Goal: Task Accomplishment & Management: Use online tool/utility

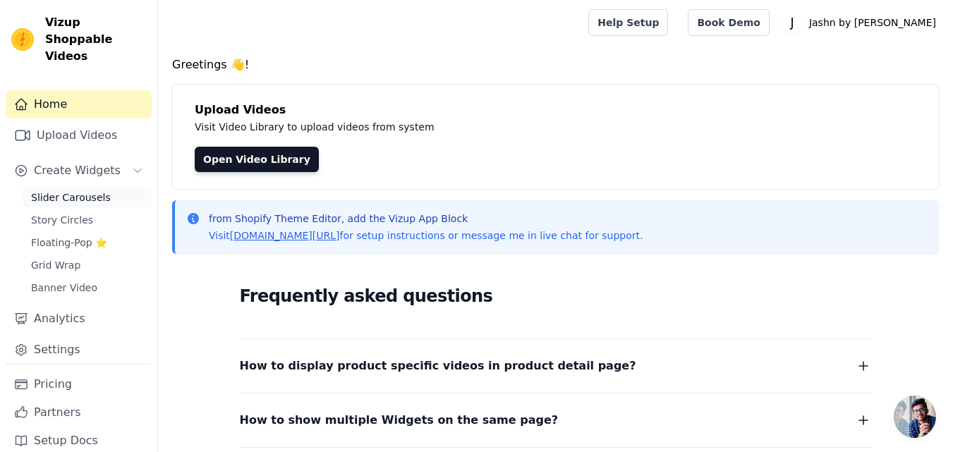
click at [125, 188] on link "Slider Carousels" at bounding box center [87, 198] width 129 height 20
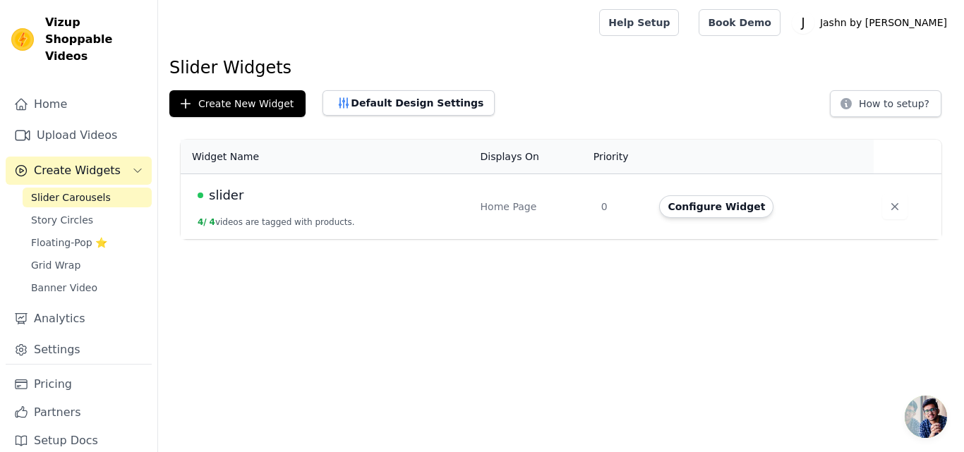
click at [251, 214] on td "slider 4 / 4 videos are tagged with products." at bounding box center [326, 207] width 291 height 66
click at [202, 205] on div "slider" at bounding box center [331, 196] width 266 height 20
click at [65, 236] on span "Floating-Pop ⭐" at bounding box center [69, 243] width 76 height 14
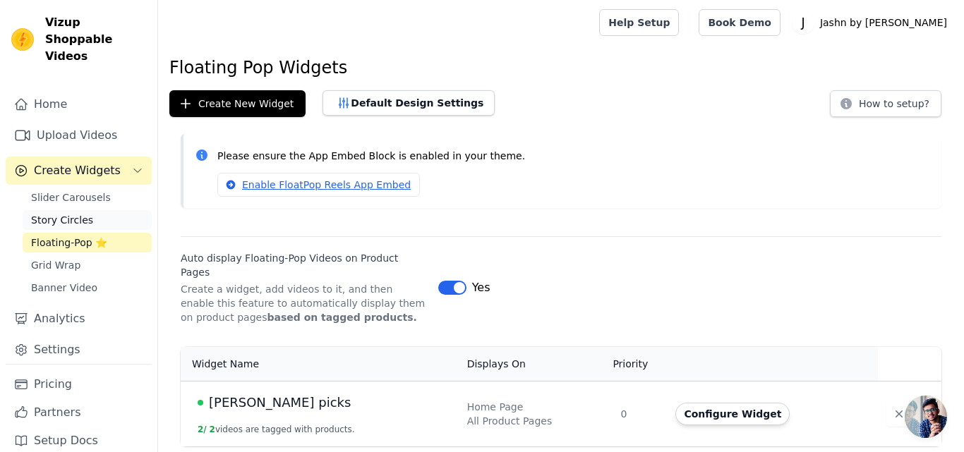
click at [80, 213] on span "Story Circles" at bounding box center [62, 220] width 62 height 14
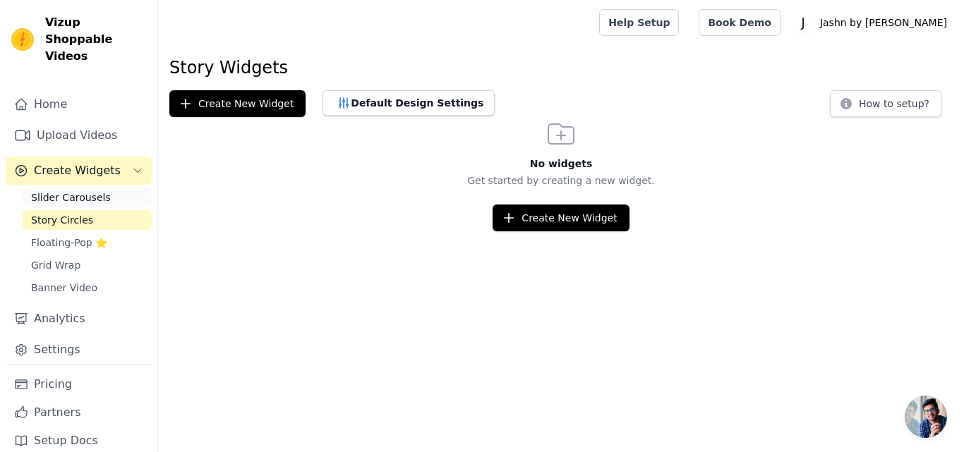
click at [90, 191] on span "Slider Carousels" at bounding box center [71, 198] width 80 height 14
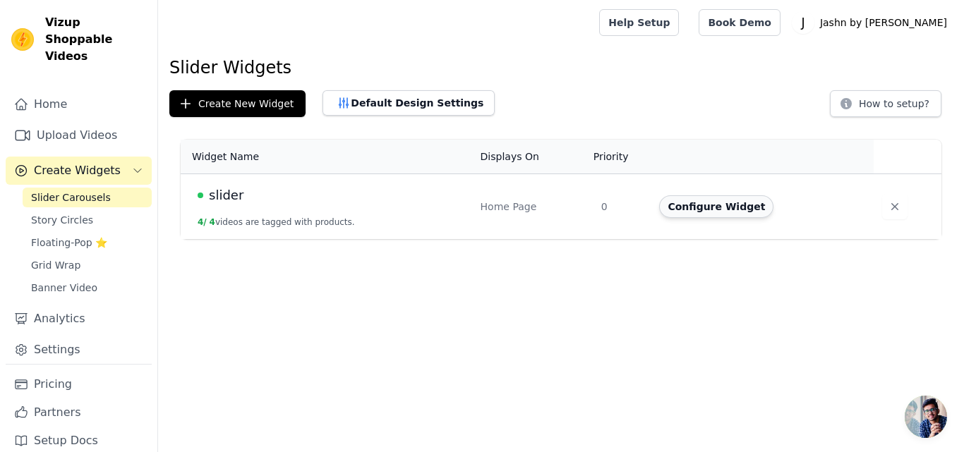
click at [711, 205] on button "Configure Widget" at bounding box center [716, 206] width 114 height 23
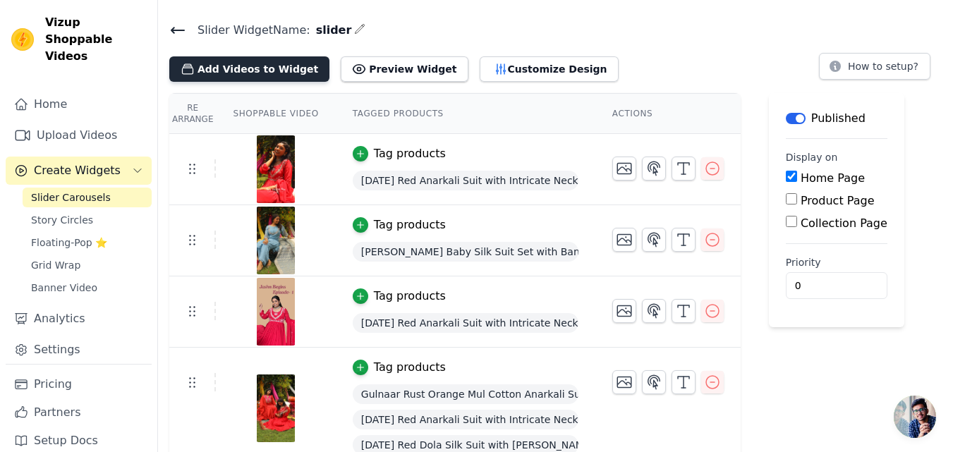
scroll to position [53, 0]
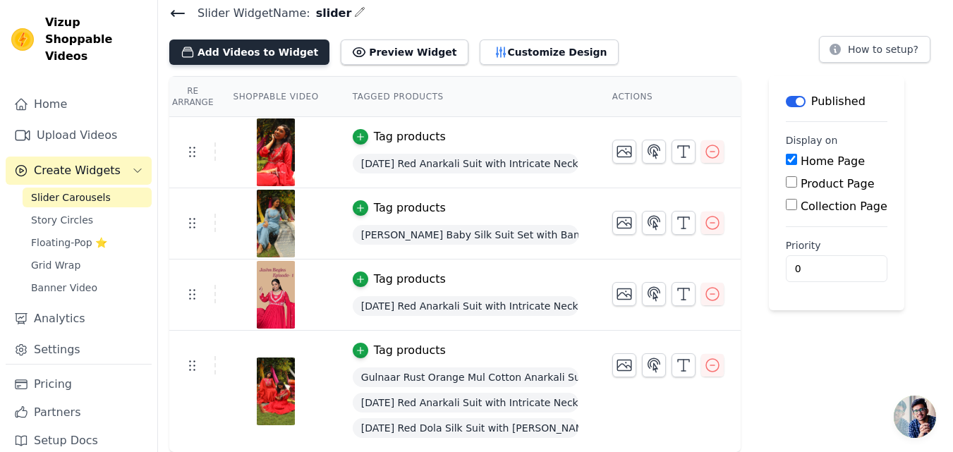
click at [241, 51] on button "Add Videos to Widget" at bounding box center [249, 52] width 160 height 25
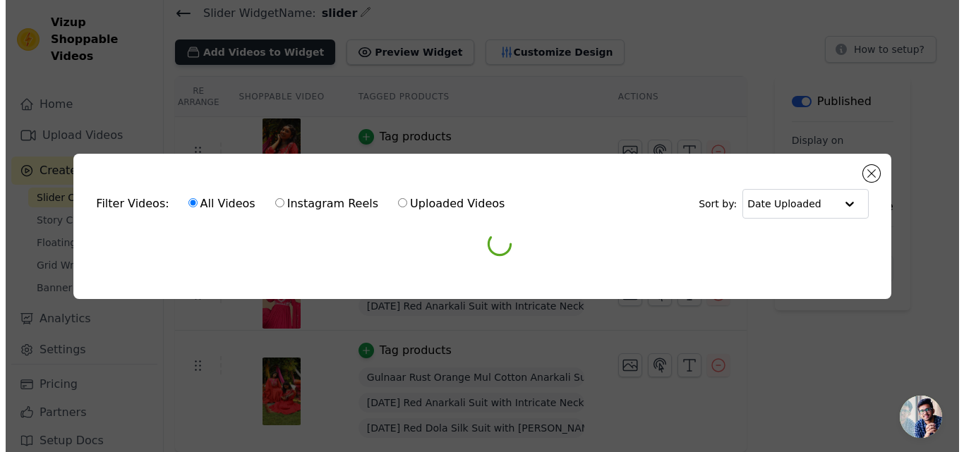
scroll to position [0, 0]
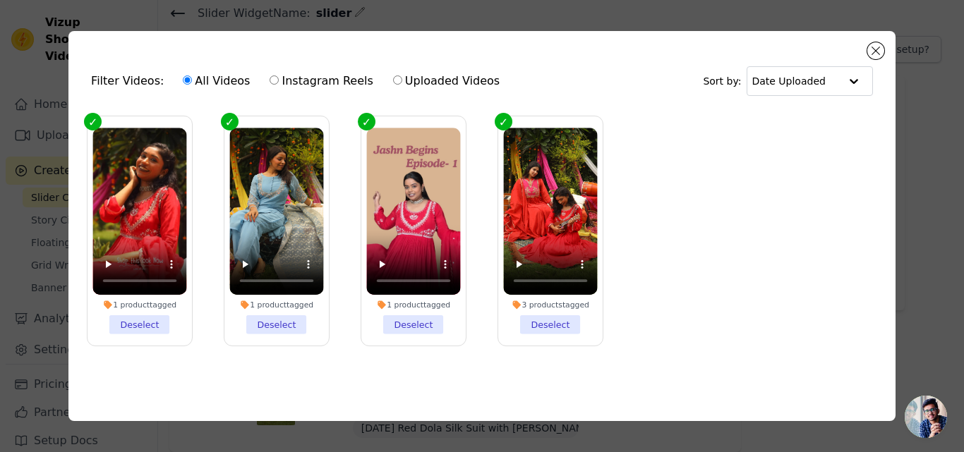
click at [270, 76] on input "Instagram Reels" at bounding box center [274, 80] width 9 height 9
radio input "true"
click at [870, 48] on button "Close modal" at bounding box center [875, 50] width 17 height 17
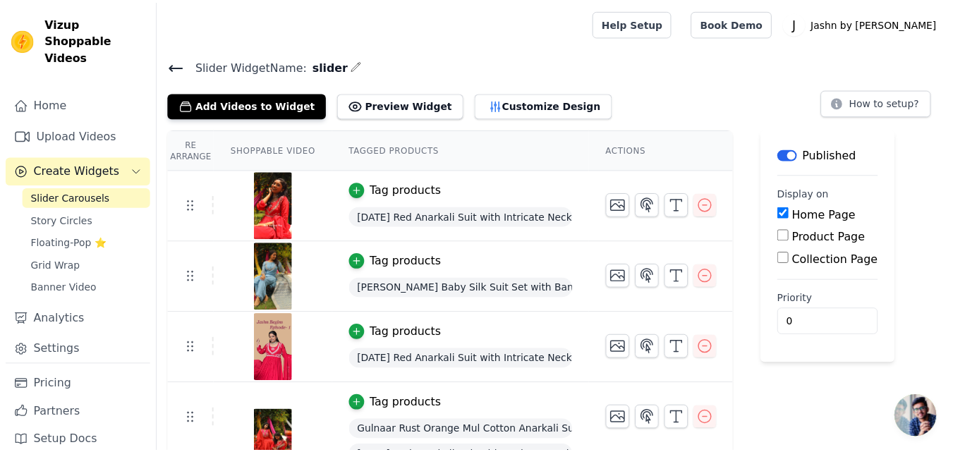
scroll to position [53, 0]
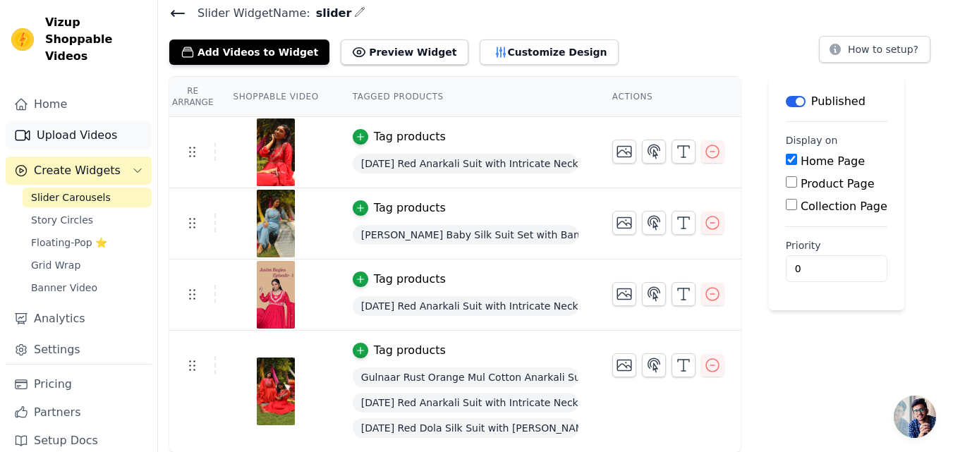
click at [99, 121] on link "Upload Videos" at bounding box center [79, 135] width 146 height 28
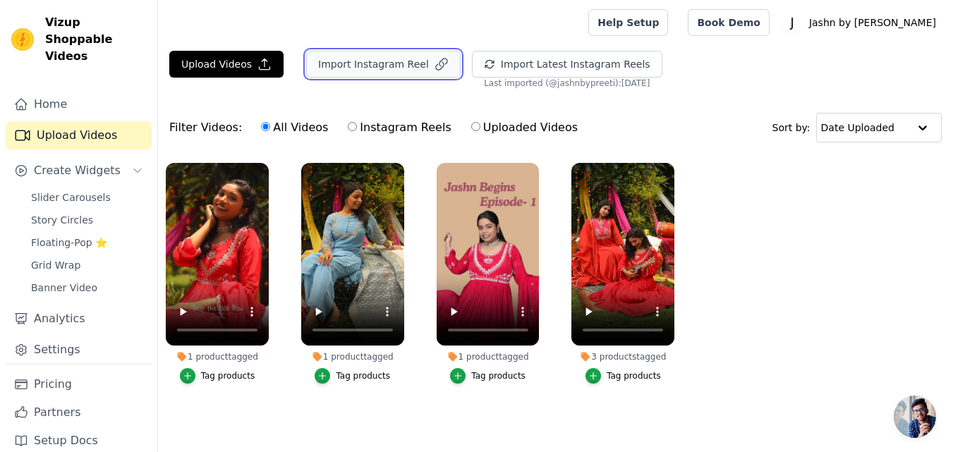
click at [354, 67] on button "Import Instagram Reel" at bounding box center [383, 64] width 155 height 27
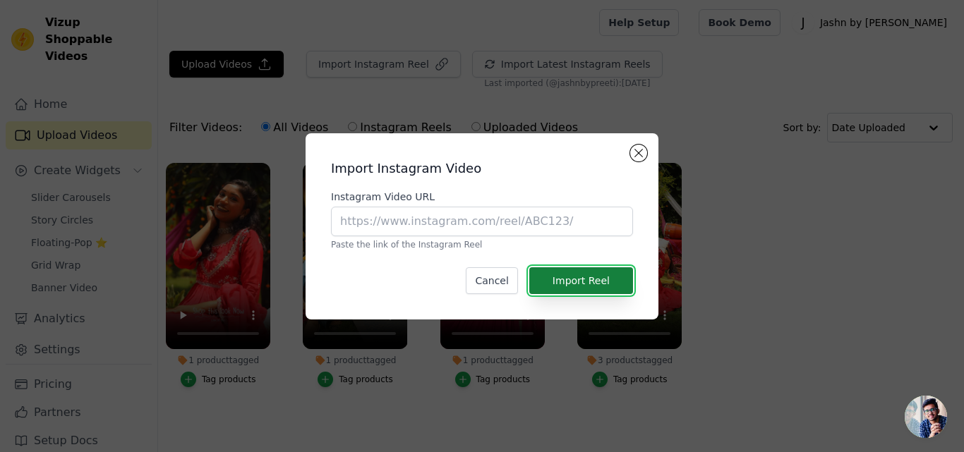
click at [560, 270] on button "Import Reel" at bounding box center [581, 280] width 104 height 27
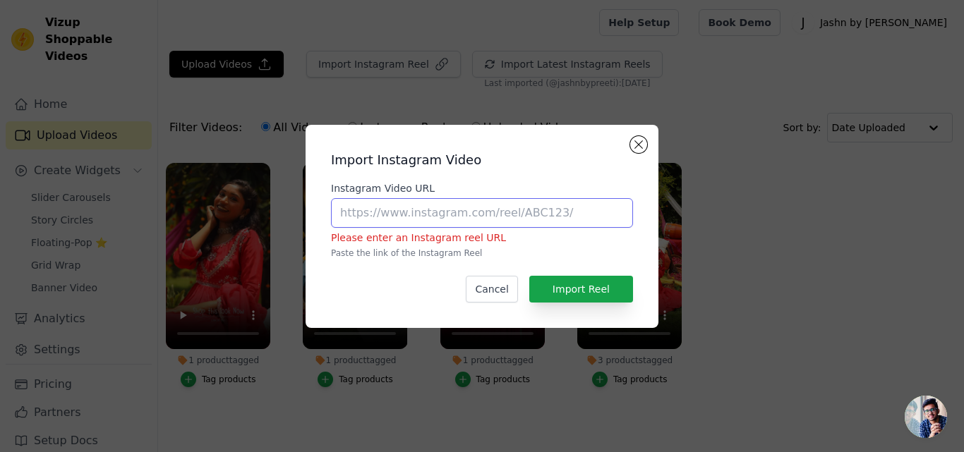
click at [485, 215] on input "Instagram Video URL" at bounding box center [482, 213] width 302 height 30
click at [637, 136] on div "Import Instagram Video Instagram Video URL Please enter an Instagram reel URL P…" at bounding box center [482, 226] width 353 height 203
click at [644, 145] on button "Close modal" at bounding box center [638, 144] width 17 height 17
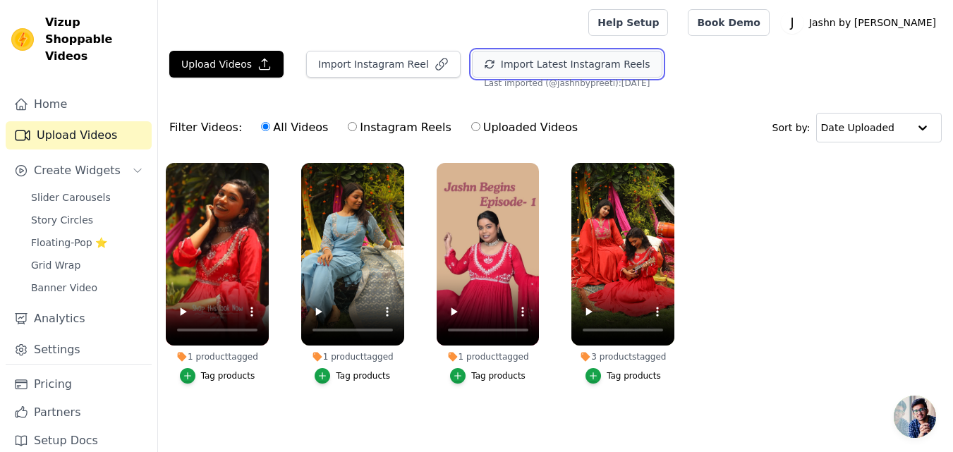
click at [565, 61] on button "Import Latest Instagram Reels" at bounding box center [567, 64] width 191 height 27
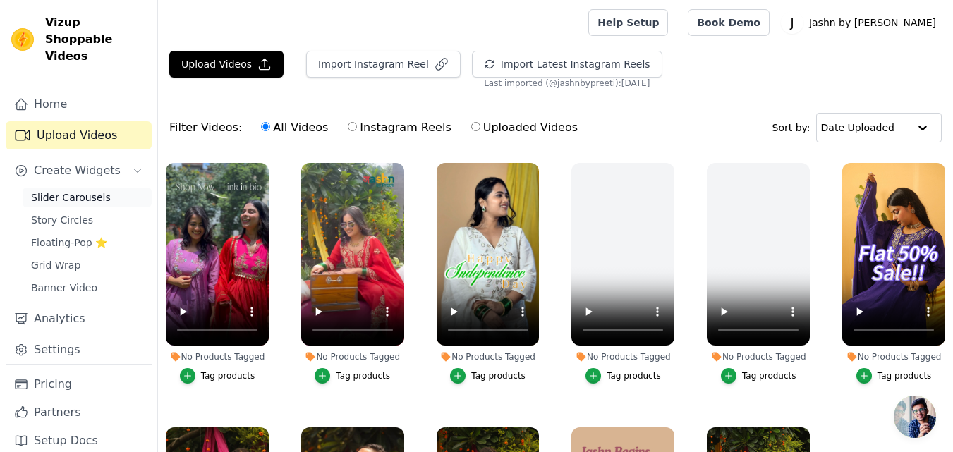
click at [95, 191] on span "Slider Carousels" at bounding box center [71, 198] width 80 height 14
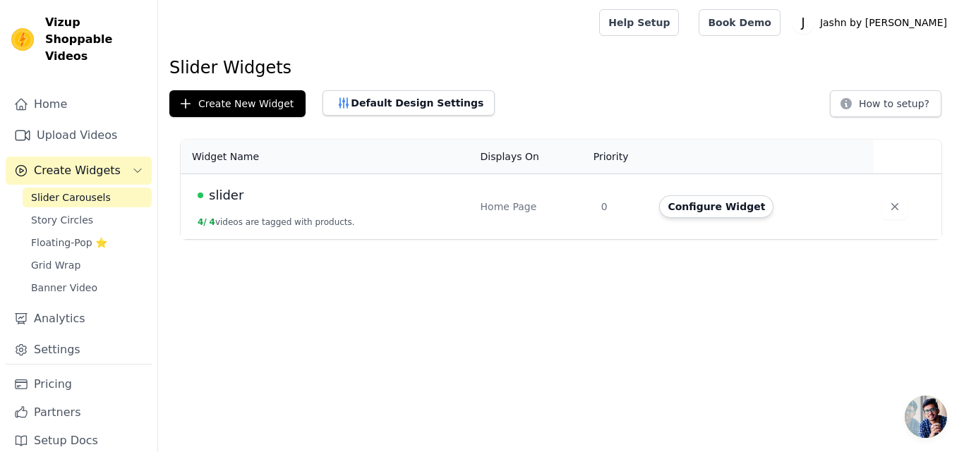
click at [442, 219] on td "slider 4 / 4 videos are tagged with products." at bounding box center [326, 207] width 291 height 66
click at [679, 207] on button "Configure Widget" at bounding box center [716, 206] width 114 height 23
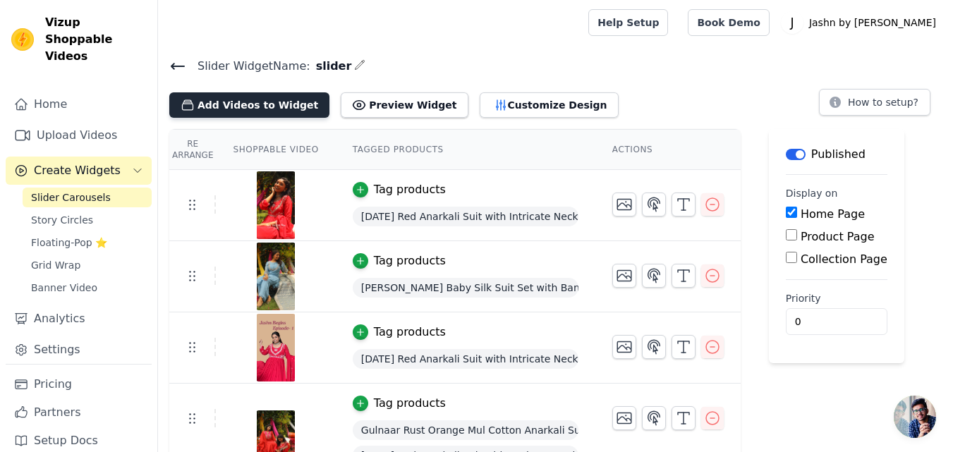
click at [264, 100] on button "Add Videos to Widget" at bounding box center [249, 104] width 160 height 25
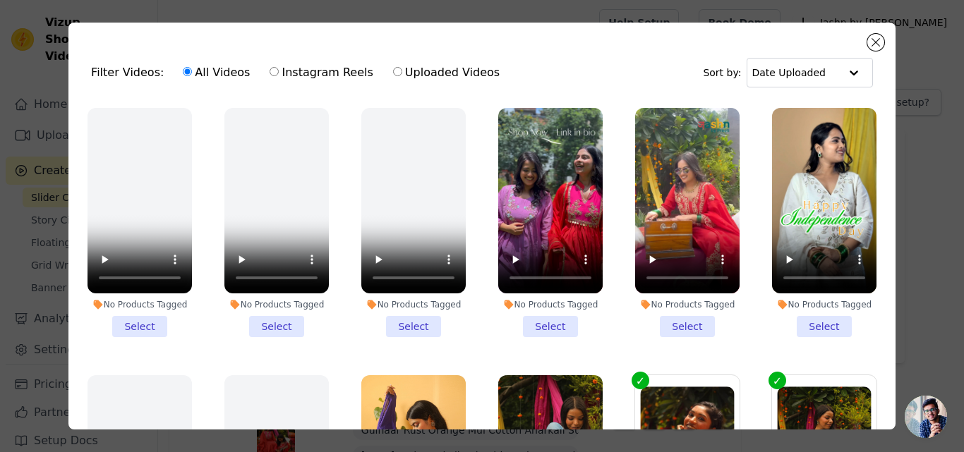
click at [796, 321] on li "No Products Tagged Select" at bounding box center [824, 222] width 104 height 229
click at [0, 0] on input "No Products Tagged Select" at bounding box center [0, 0] width 0 height 0
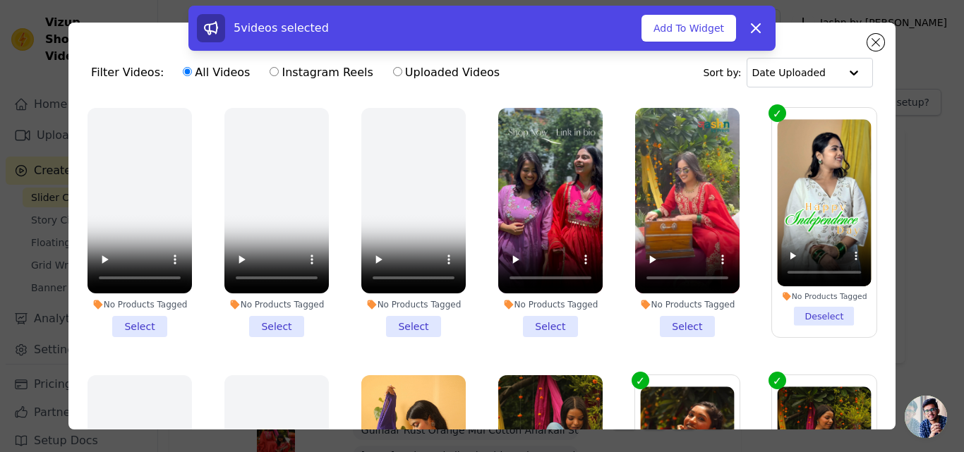
click at [522, 322] on li "No Products Tagged Select" at bounding box center [550, 222] width 104 height 229
click at [0, 0] on input "No Products Tagged Select" at bounding box center [0, 0] width 0 height 0
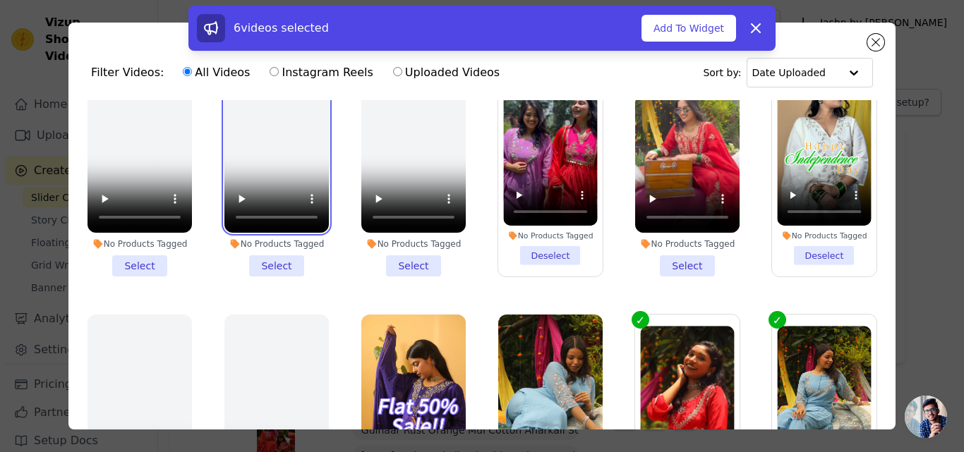
scroll to position [71, 0]
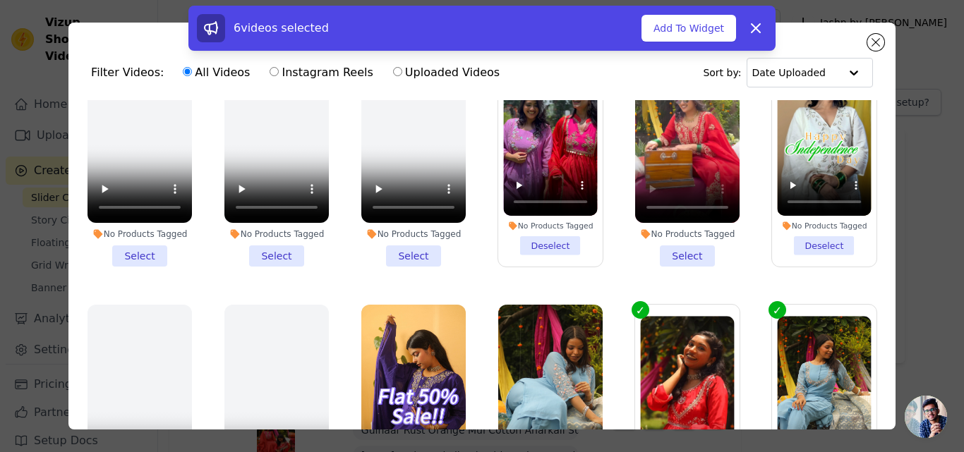
click at [675, 251] on li "No Products Tagged Select" at bounding box center [687, 151] width 104 height 229
click at [0, 0] on input "No Products Tagged Select" at bounding box center [0, 0] width 0 height 0
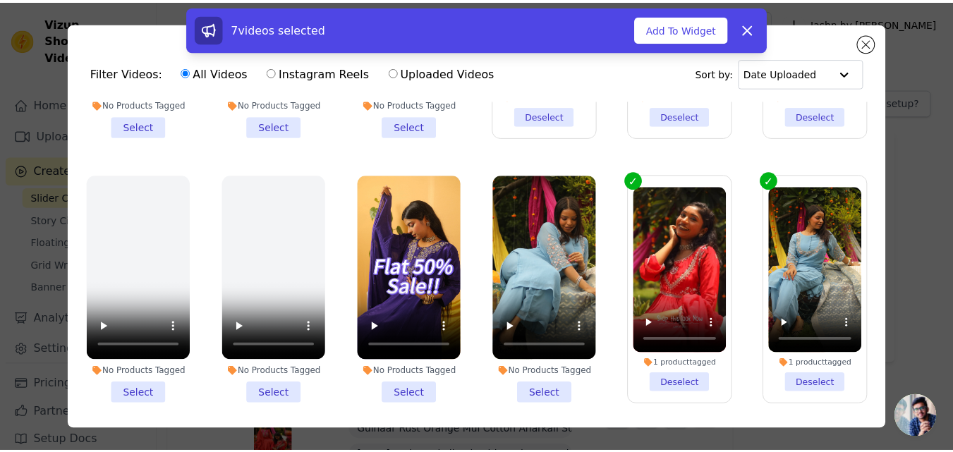
scroll to position [212, 0]
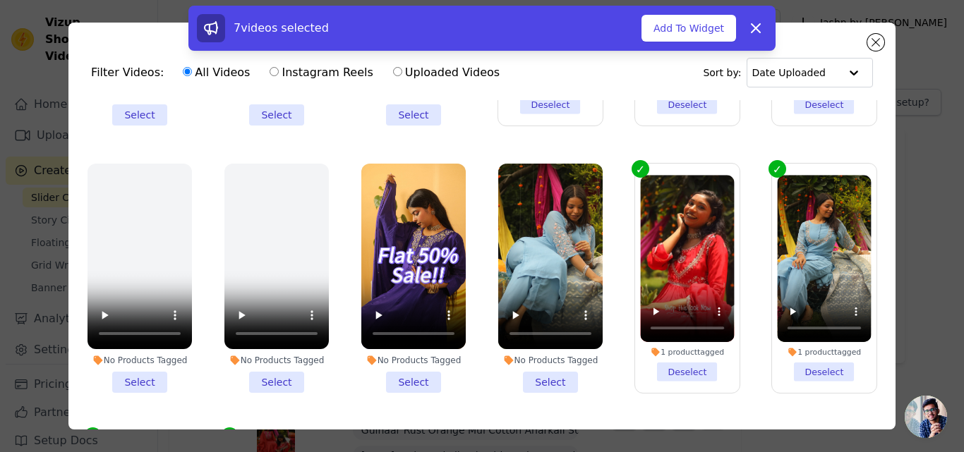
click at [551, 366] on li "No Products Tagged Select" at bounding box center [550, 278] width 104 height 229
click at [0, 0] on input "No Products Tagged Select" at bounding box center [0, 0] width 0 height 0
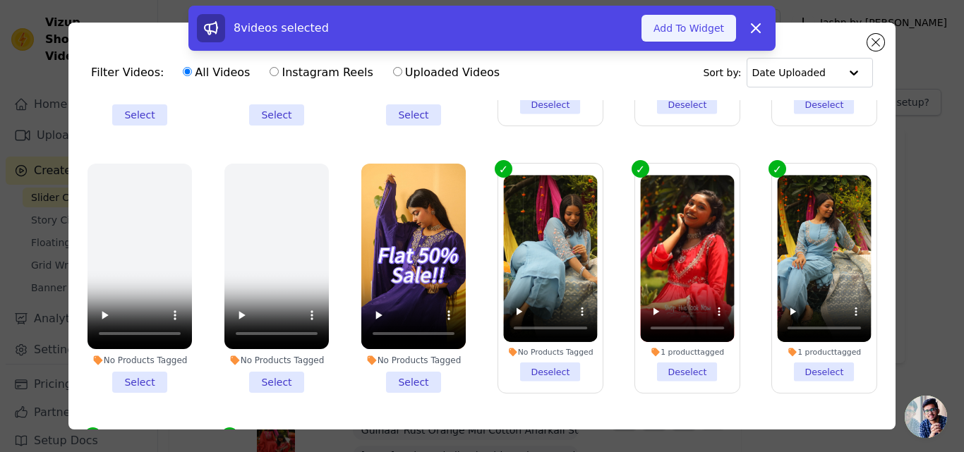
click at [717, 30] on button "Add To Widget" at bounding box center [688, 28] width 95 height 27
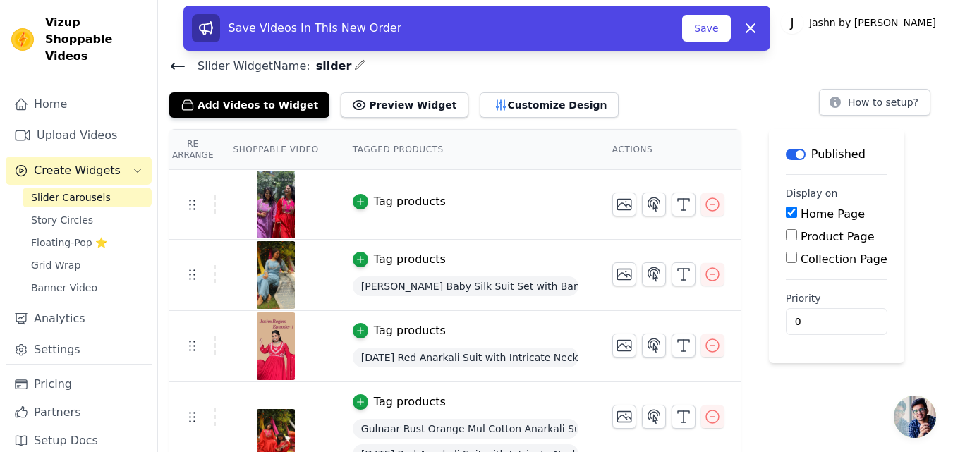
scroll to position [52, 0]
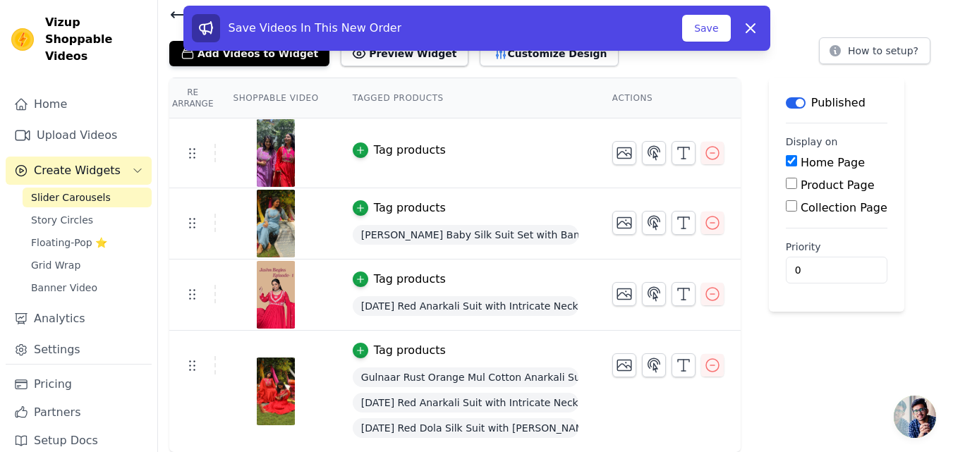
click at [267, 52] on div "Save Videos In This New Order Save Dismiss" at bounding box center [476, 31] width 953 height 51
click at [279, 59] on button "Add Videos to Widget" at bounding box center [249, 53] width 160 height 25
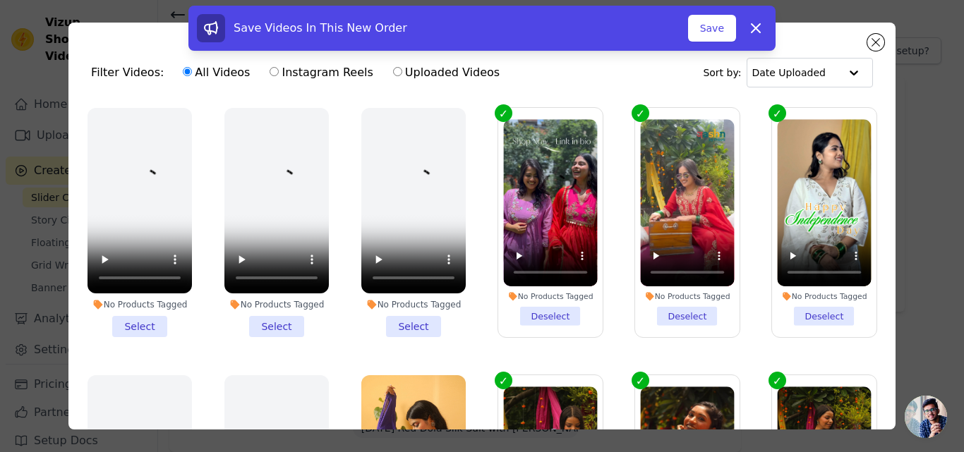
scroll to position [71, 0]
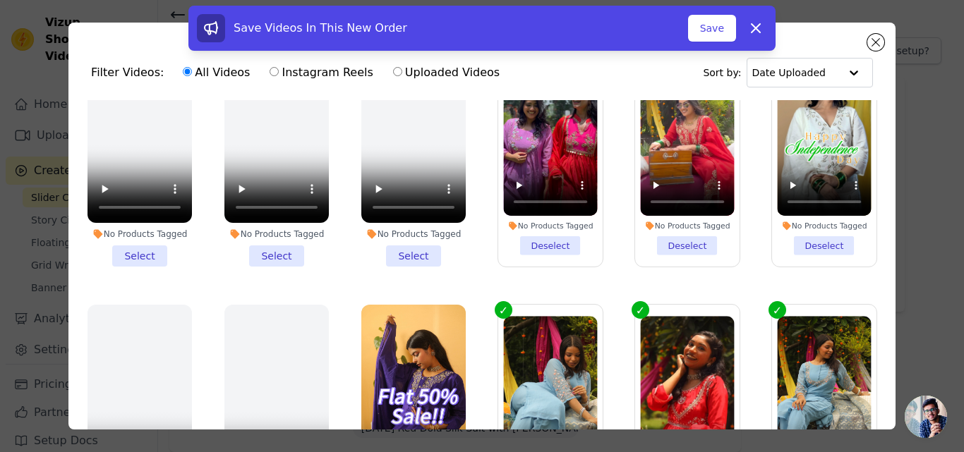
click at [875, 44] on div "Save Videos In This New Order Save Dismiss" at bounding box center [482, 31] width 964 height 51
click at [729, 32] on button "Save" at bounding box center [712, 28] width 48 height 27
click at [763, 25] on icon at bounding box center [755, 28] width 17 height 17
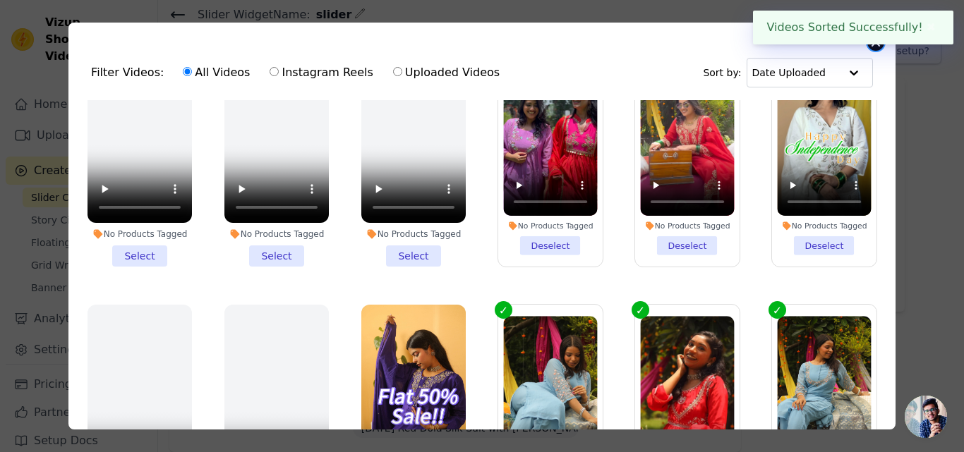
click at [873, 49] on button "Close modal" at bounding box center [875, 42] width 17 height 17
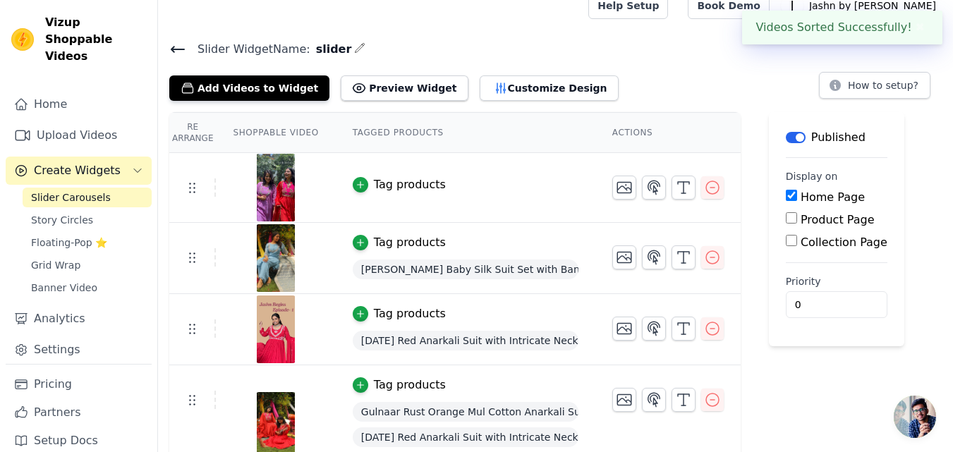
scroll to position [0, 0]
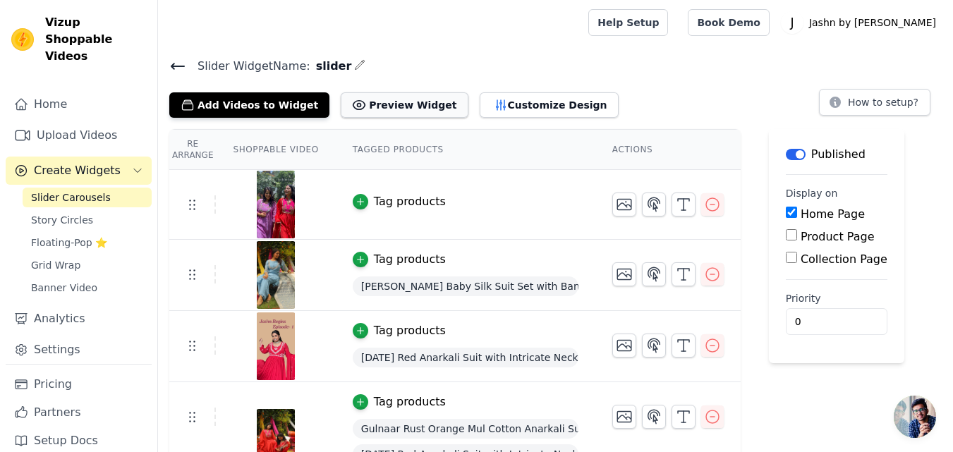
click at [351, 105] on button "Preview Widget" at bounding box center [404, 104] width 127 height 25
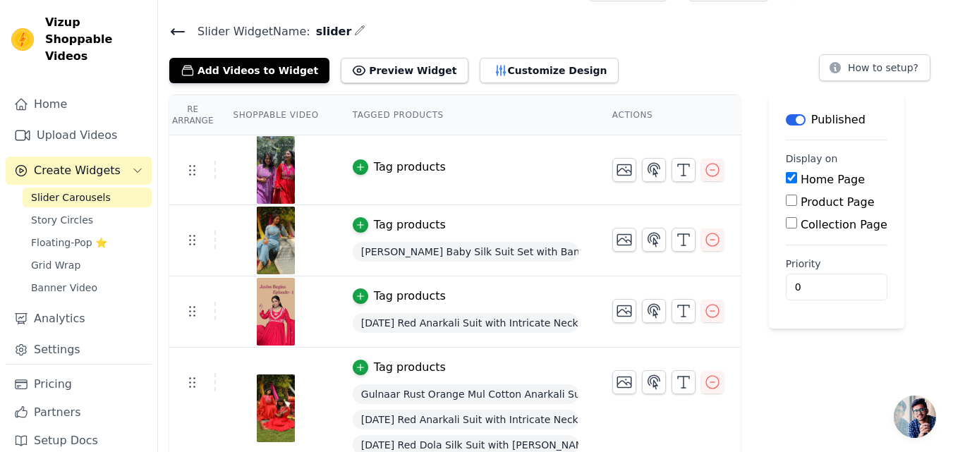
scroll to position [52, 0]
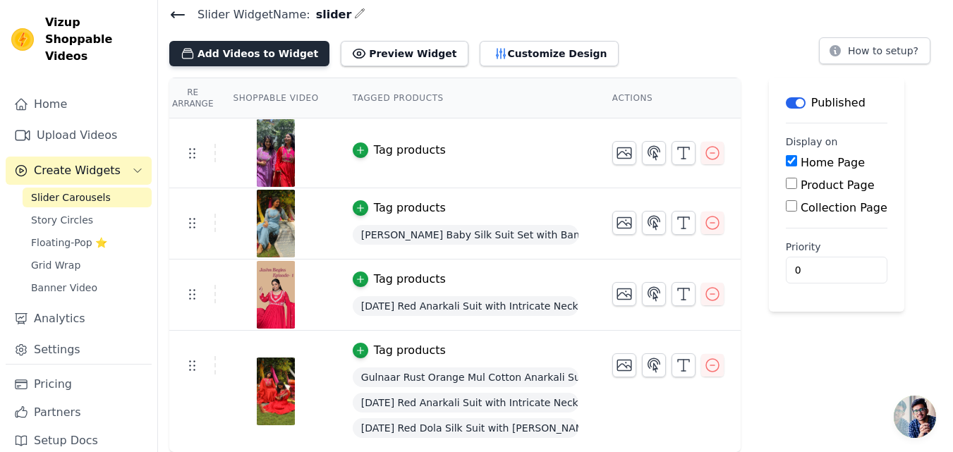
click at [271, 56] on button "Add Videos to Widget" at bounding box center [249, 53] width 160 height 25
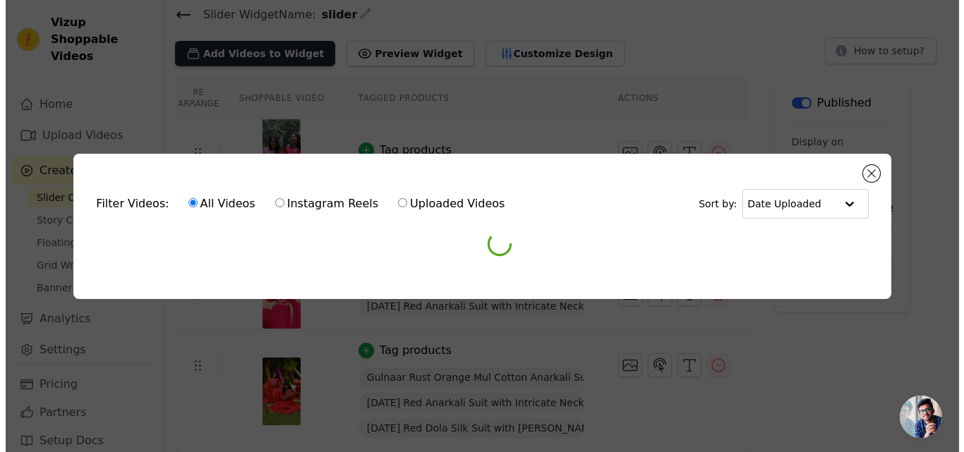
scroll to position [0, 0]
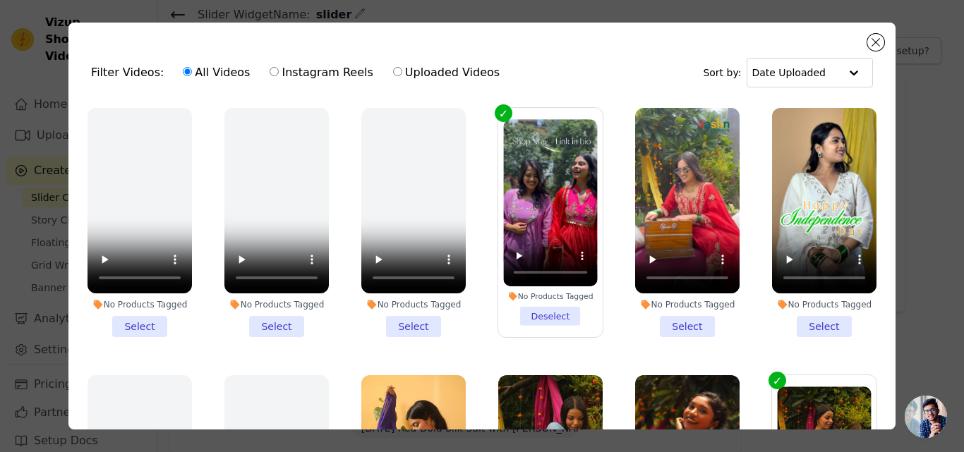
click at [794, 321] on li "No Products Tagged Select" at bounding box center [824, 222] width 104 height 229
click at [0, 0] on input "No Products Tagged Select" at bounding box center [0, 0] width 0 height 0
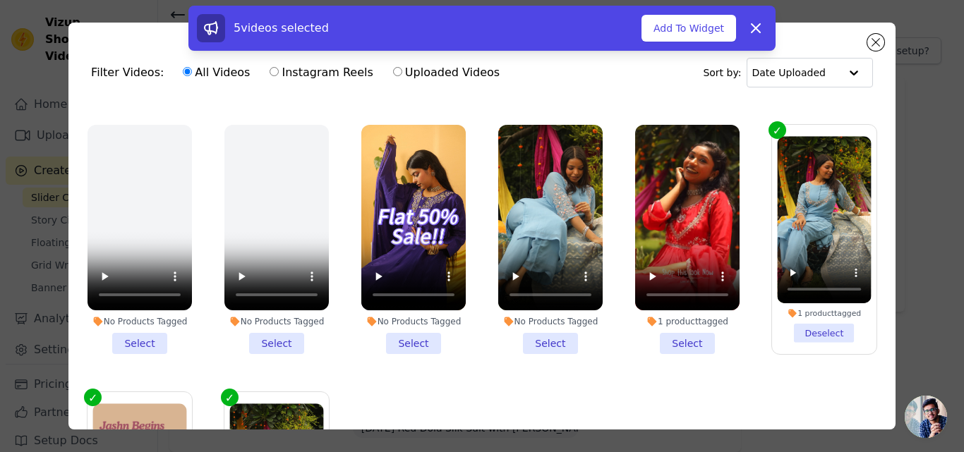
scroll to position [282, 0]
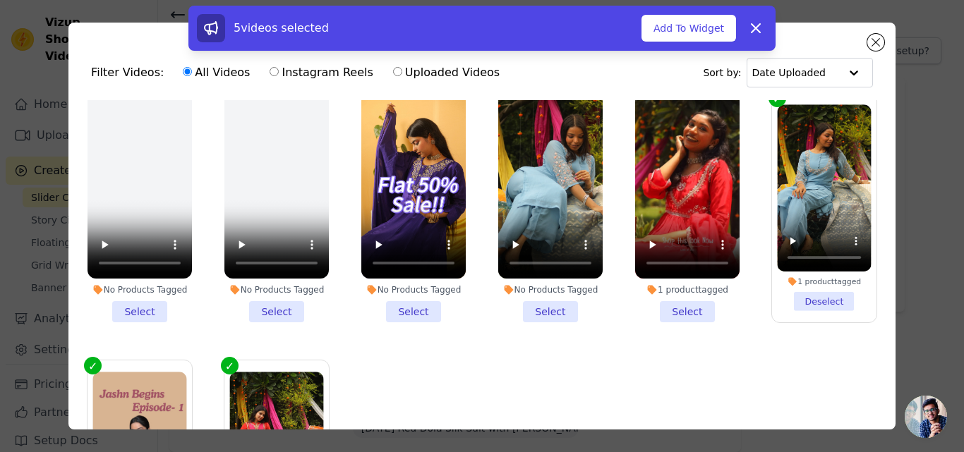
click at [404, 305] on li "No Products Tagged Select" at bounding box center [413, 207] width 104 height 229
click at [0, 0] on input "No Products Tagged Select" at bounding box center [0, 0] width 0 height 0
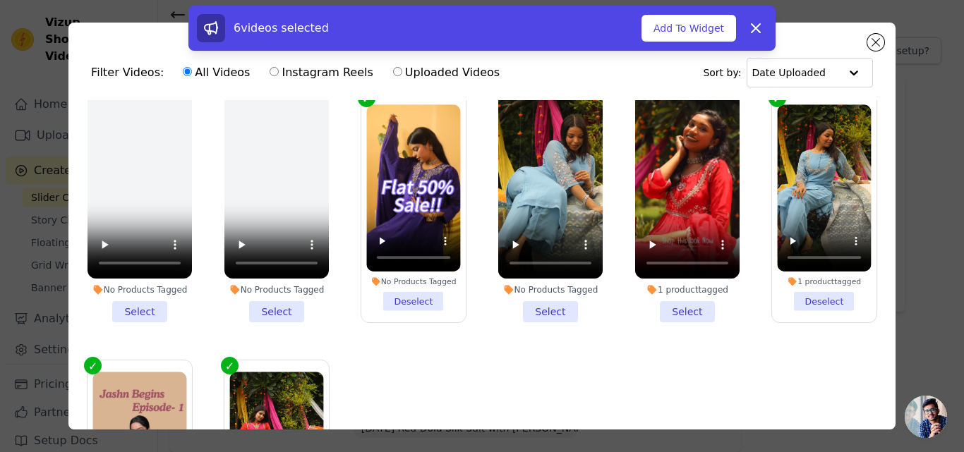
click at [548, 303] on li "No Products Tagged Select" at bounding box center [550, 207] width 104 height 229
click at [0, 0] on input "No Products Tagged Select" at bounding box center [0, 0] width 0 height 0
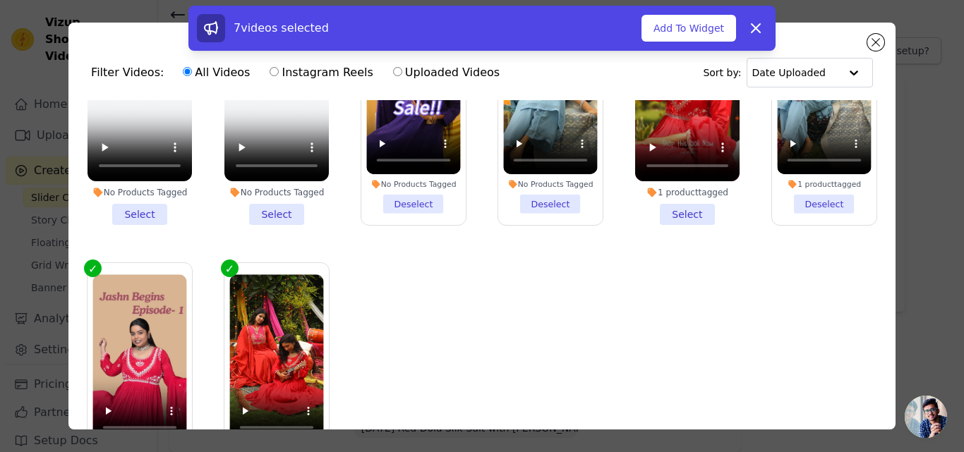
scroll to position [387, 0]
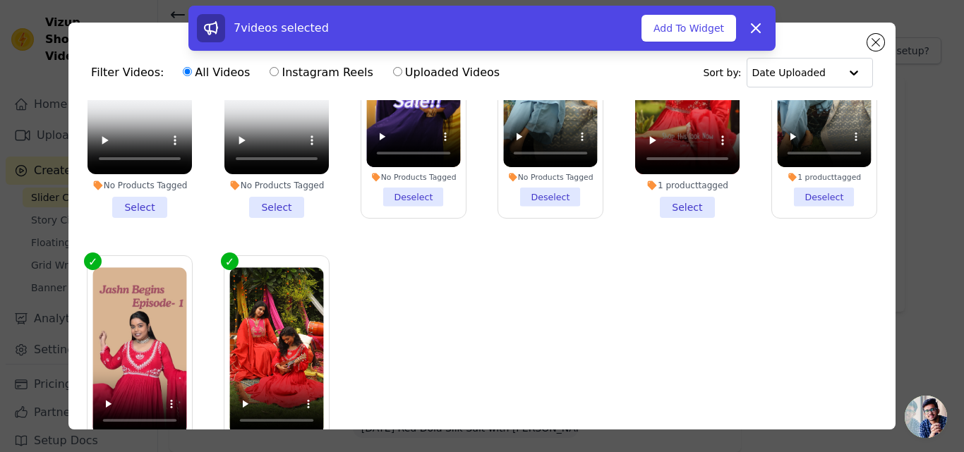
click at [677, 202] on li "1 product tagged Select" at bounding box center [687, 103] width 104 height 229
click at [0, 0] on input "1 product tagged Select" at bounding box center [0, 0] width 0 height 0
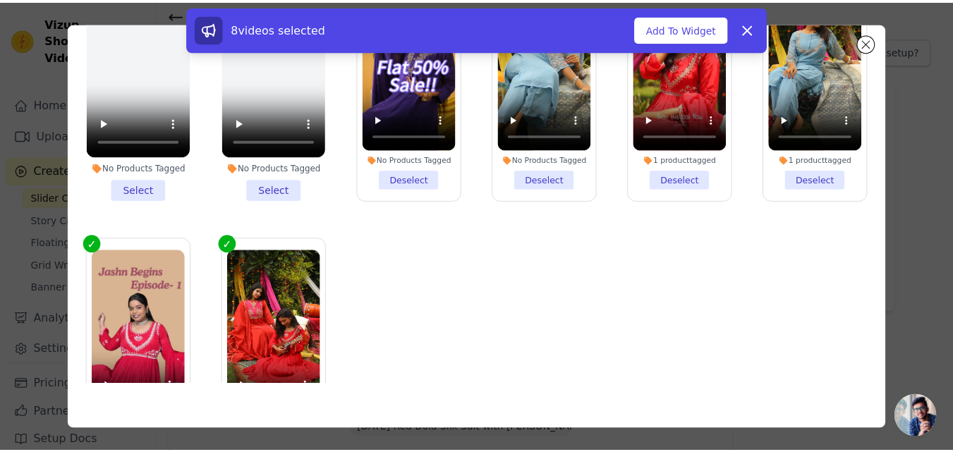
scroll to position [175, 0]
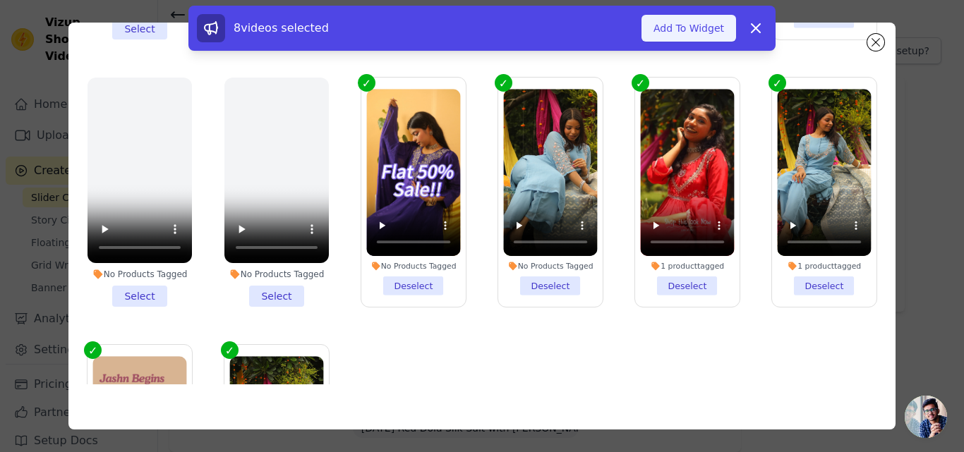
click at [699, 27] on button "Add To Widget" at bounding box center [688, 28] width 95 height 27
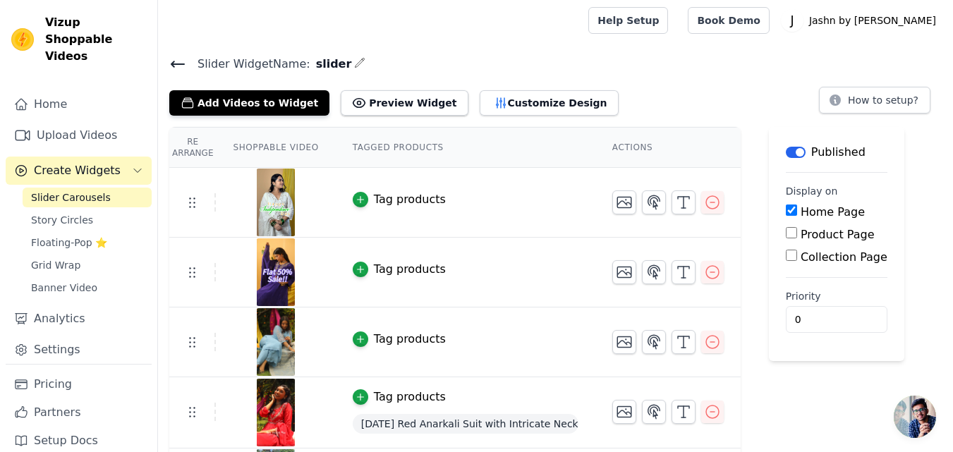
scroll to position [0, 0]
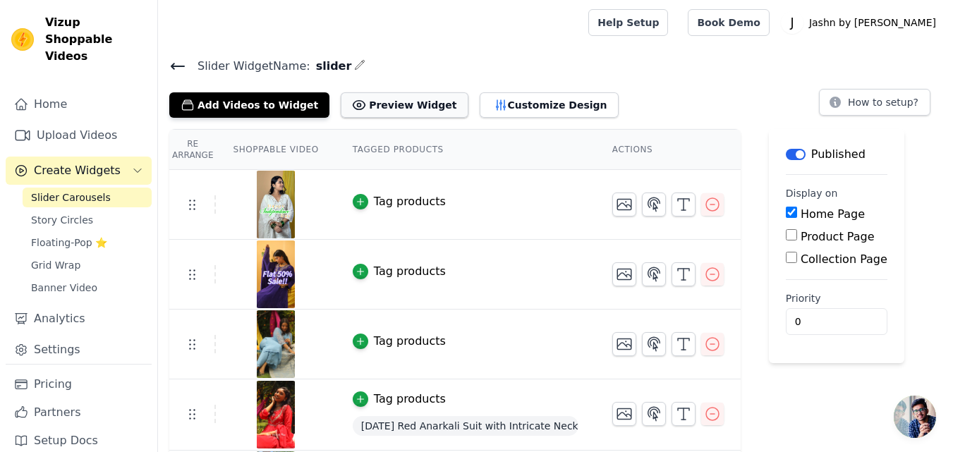
click at [382, 103] on button "Preview Widget" at bounding box center [404, 104] width 127 height 25
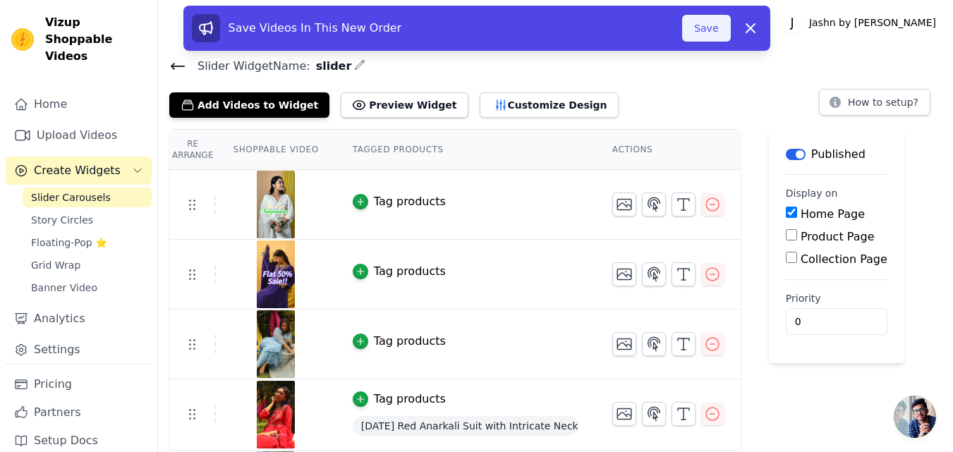
click at [714, 30] on button "Save" at bounding box center [706, 28] width 48 height 27
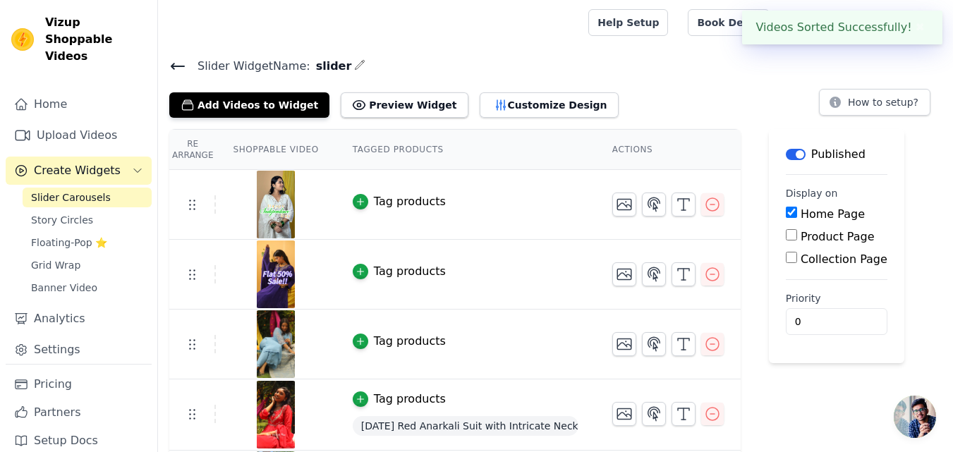
click at [920, 31] on button "✖" at bounding box center [920, 27] width 16 height 17
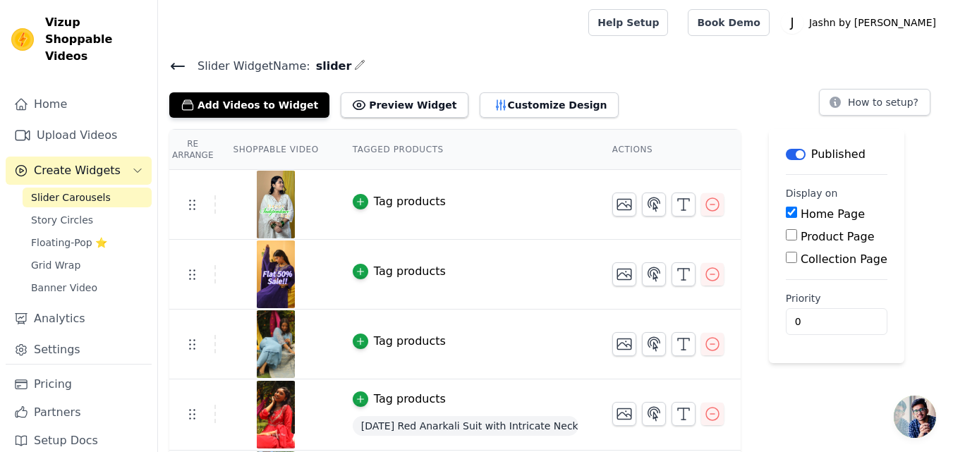
click at [109, 157] on button "Create Widgets" at bounding box center [79, 171] width 146 height 28
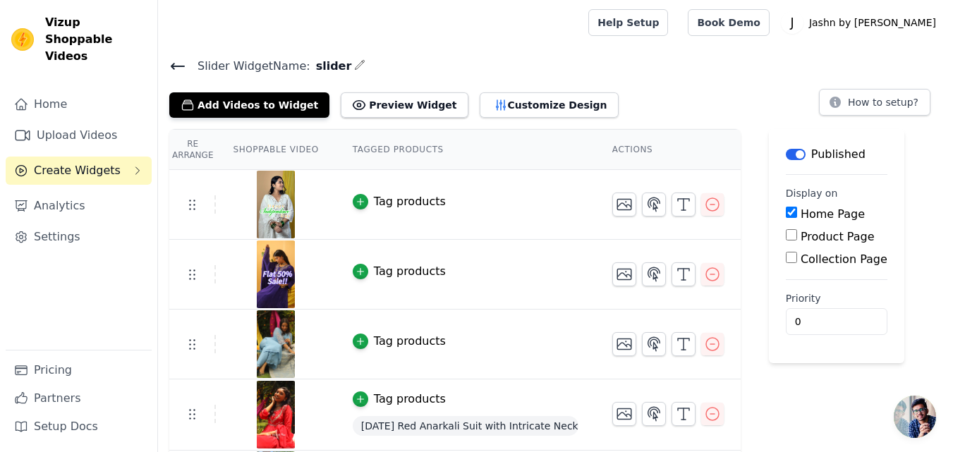
click at [117, 161] on button "Create Widgets" at bounding box center [79, 171] width 146 height 28
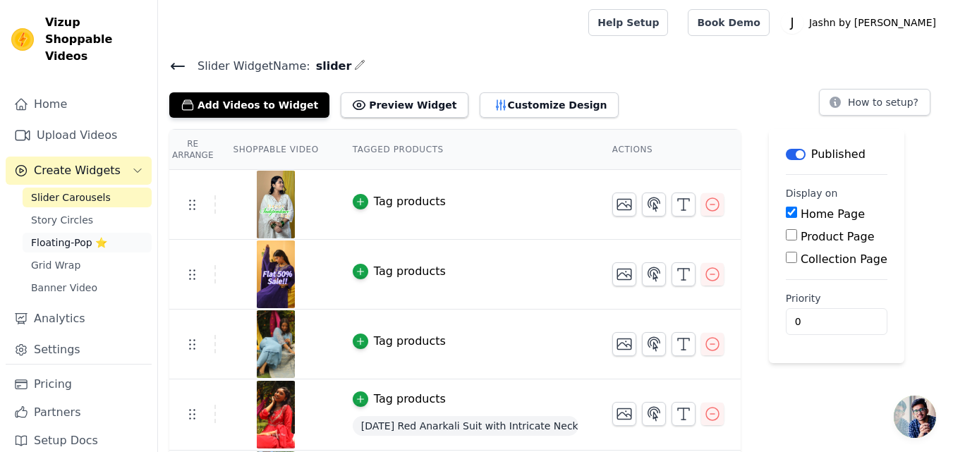
click at [83, 236] on span "Floating-Pop ⭐" at bounding box center [69, 243] width 76 height 14
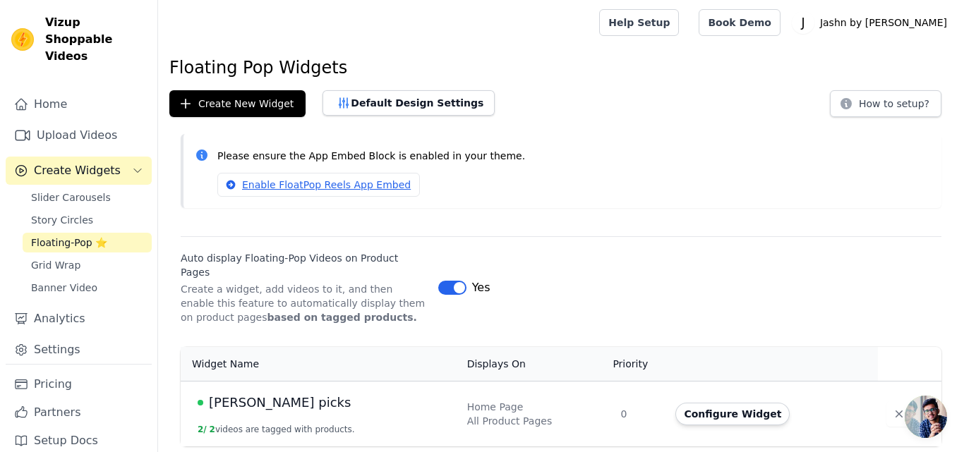
click at [307, 398] on div "[PERSON_NAME] picks" at bounding box center [324, 403] width 253 height 20
click at [290, 402] on td "Jashn picks 2 / 2 videos are tagged with products." at bounding box center [320, 414] width 278 height 66
click at [116, 124] on link "Upload Videos" at bounding box center [79, 135] width 146 height 28
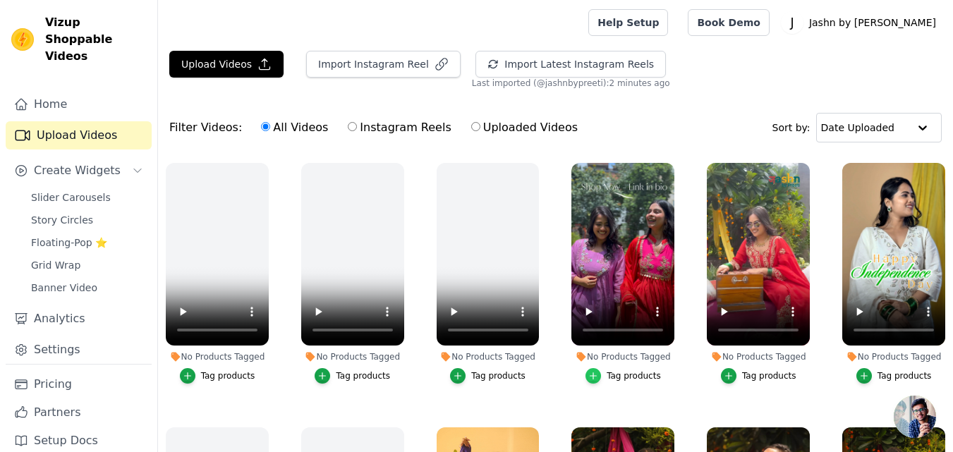
click at [593, 371] on icon "button" at bounding box center [594, 376] width 10 height 10
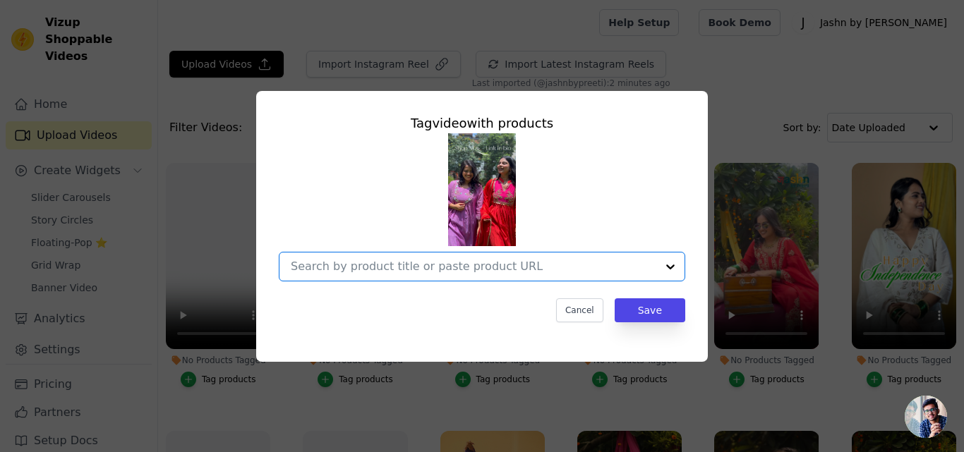
click at [531, 270] on input "No Products Tagged Tag video with products Option undefined, selected. Select i…" at bounding box center [474, 266] width 366 height 13
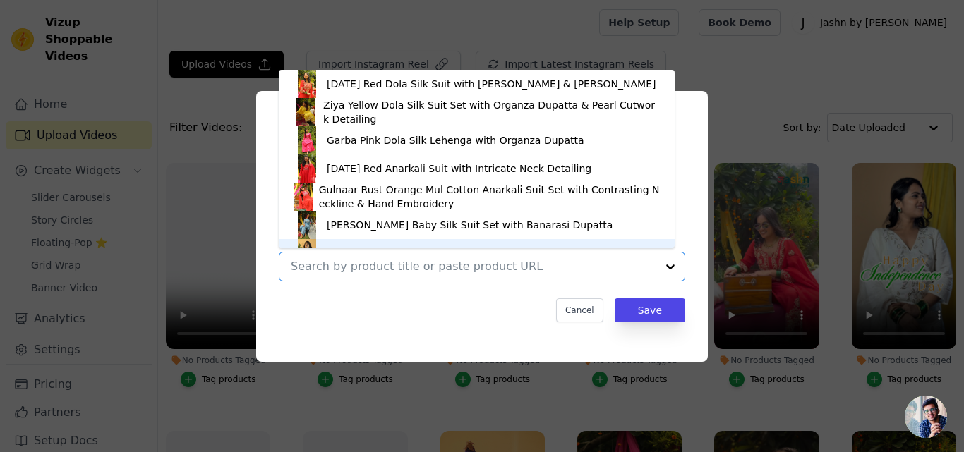
scroll to position [20, 0]
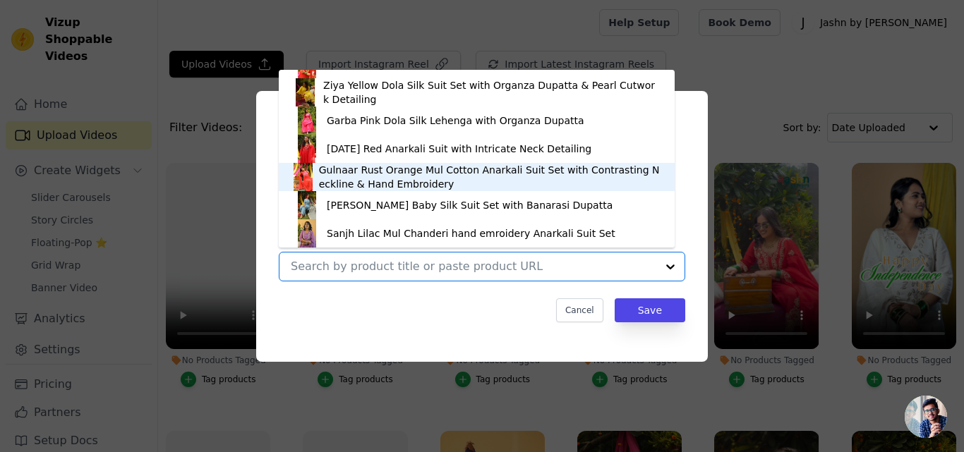
click at [363, 179] on div "Gulnaar Rust Orange Mul Cotton Anarkali Suit Set with Contrasting Neckline & Ha…" at bounding box center [490, 177] width 342 height 28
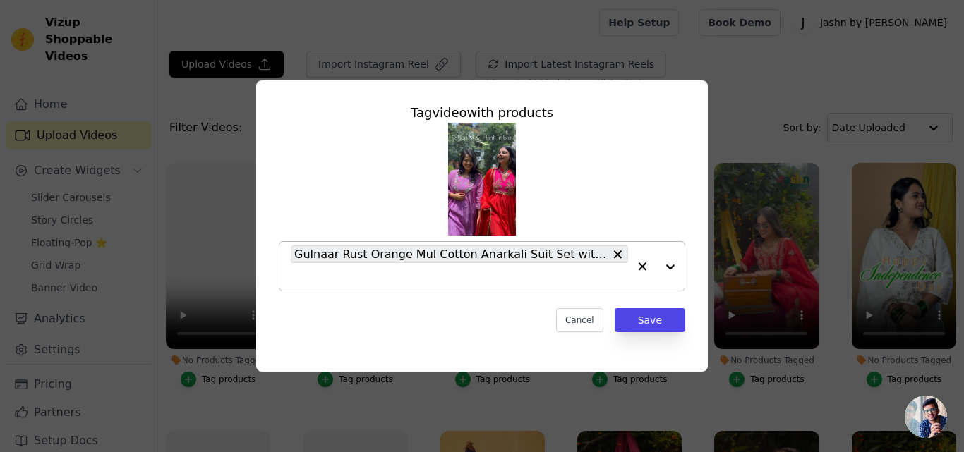
click at [667, 268] on div at bounding box center [656, 266] width 56 height 49
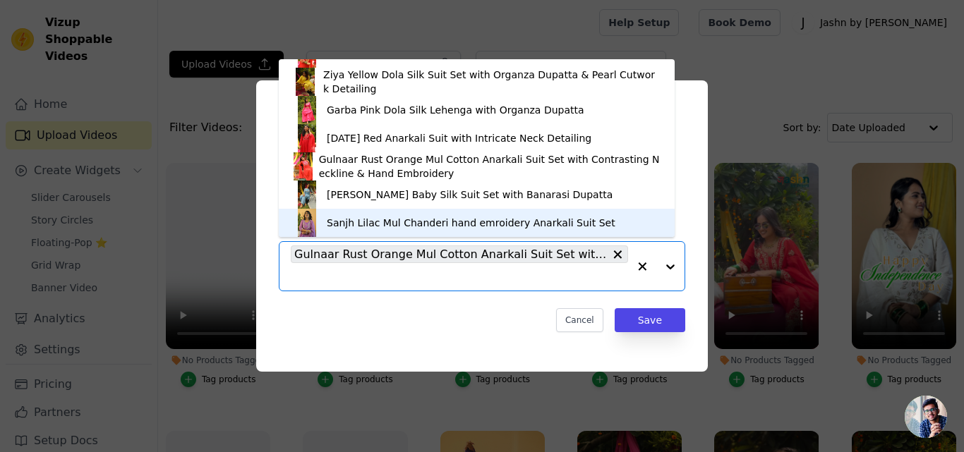
click at [317, 218] on img at bounding box center [307, 223] width 28 height 28
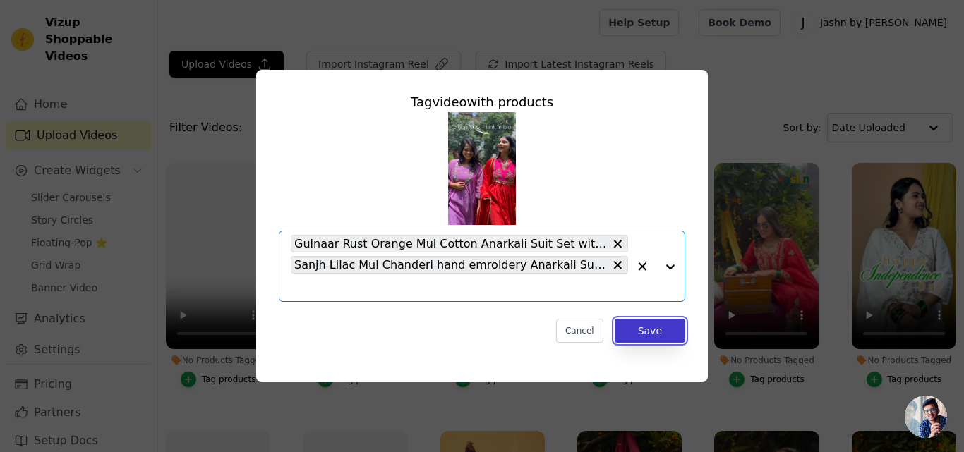
click at [651, 327] on button "Save" at bounding box center [650, 331] width 71 height 24
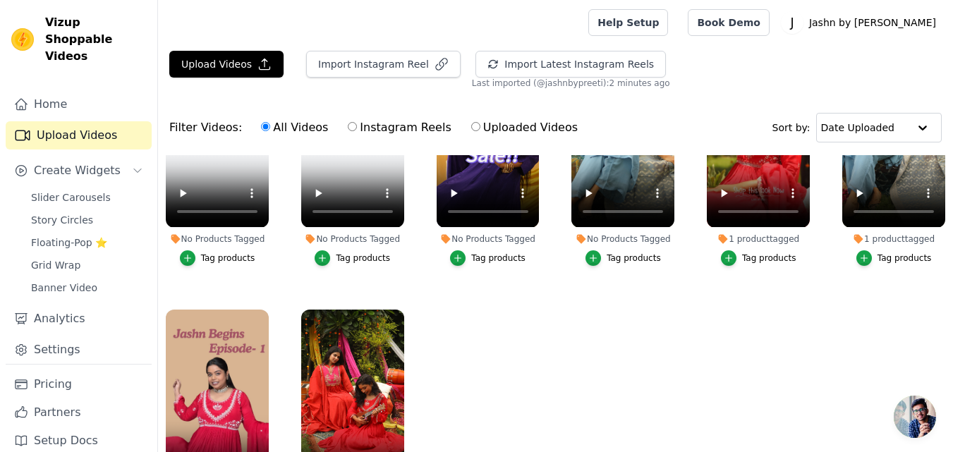
scroll to position [388, 0]
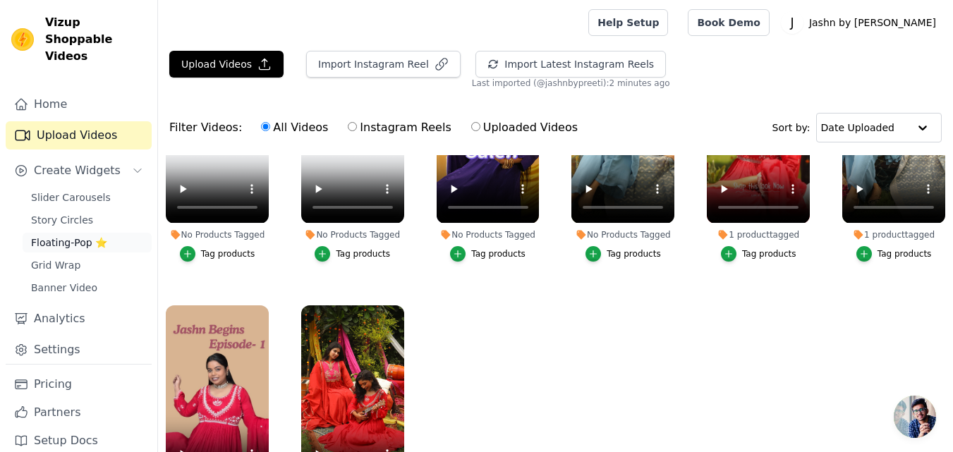
click at [68, 233] on link "Floating-Pop ⭐" at bounding box center [87, 243] width 129 height 20
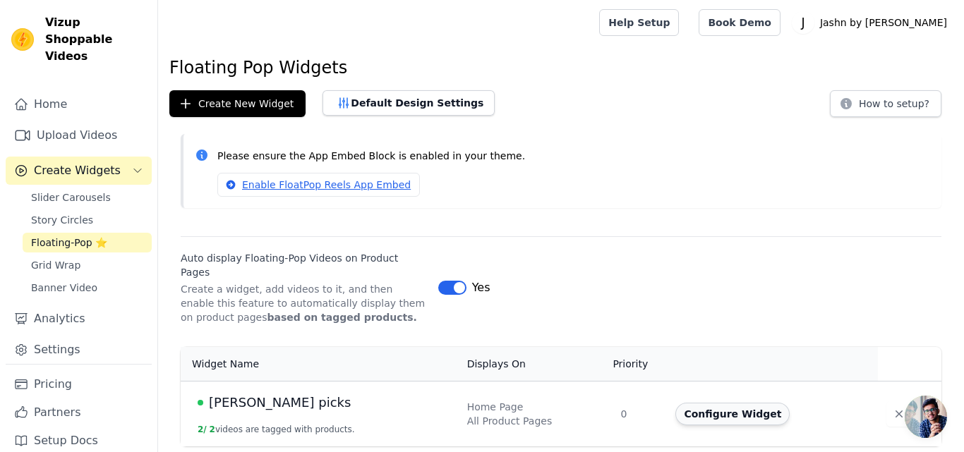
click at [694, 409] on button "Configure Widget" at bounding box center [732, 414] width 114 height 23
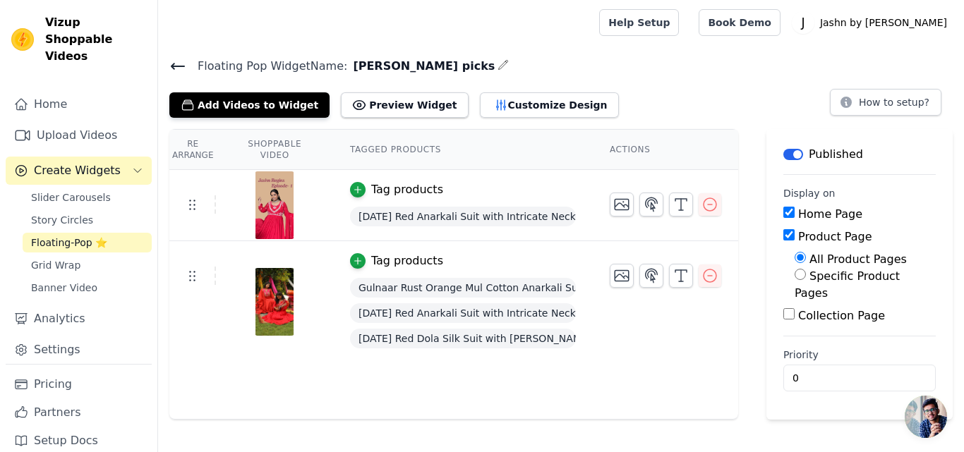
click at [505, 218] on span "[DATE] Red Anarkali Suit with Intricate Neck Detailing" at bounding box center [463, 217] width 226 height 20
click at [255, 224] on img at bounding box center [275, 205] width 40 height 68
click at [795, 274] on input "Specific Product Pages" at bounding box center [800, 274] width 11 height 11
radio input "true"
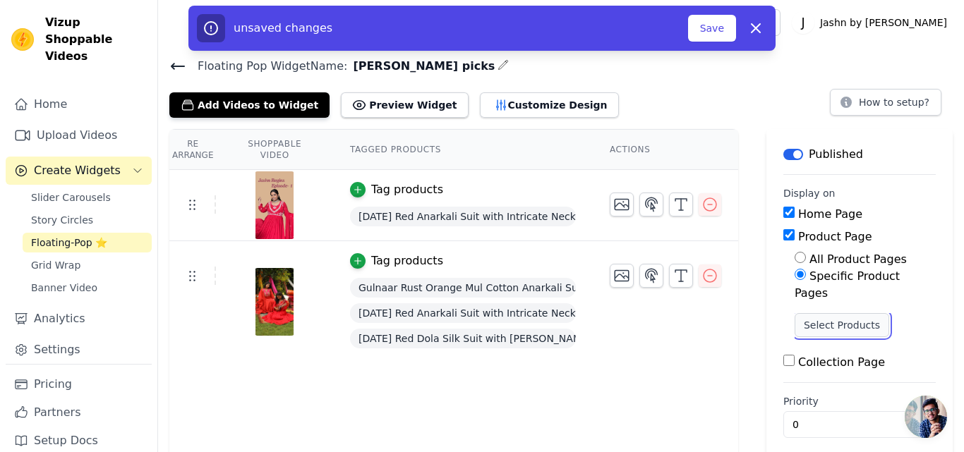
click at [815, 313] on button "Select Products" at bounding box center [842, 325] width 95 height 24
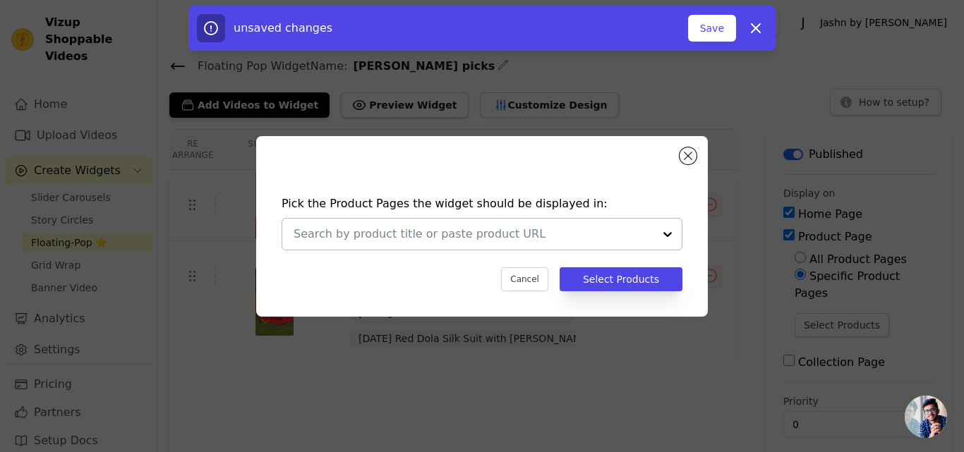
click at [666, 239] on div at bounding box center [667, 234] width 28 height 31
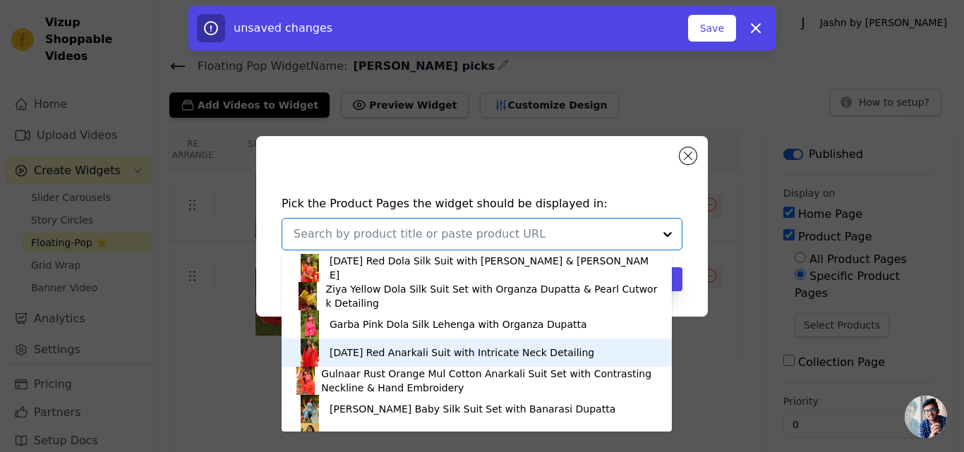
click at [397, 352] on div "[DATE] Red Anarkali Suit with Intricate Neck Detailing" at bounding box center [462, 353] width 265 height 14
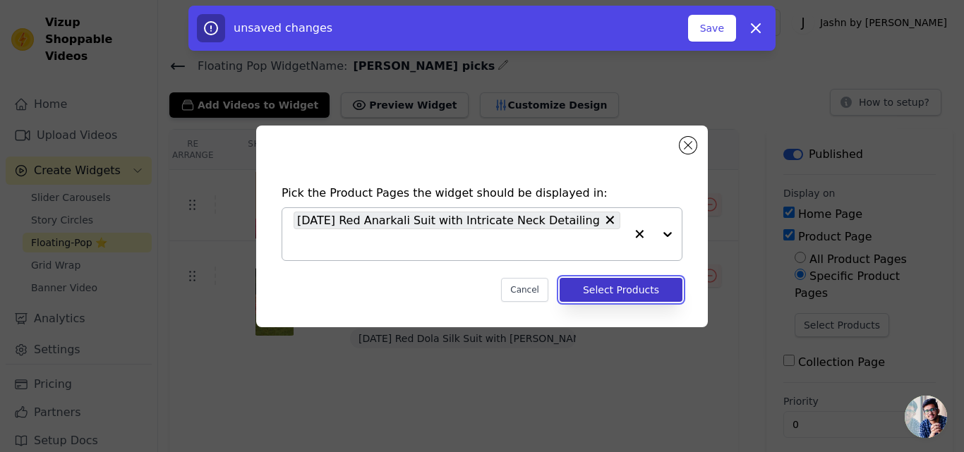
click at [665, 289] on button "Select Products" at bounding box center [621, 290] width 123 height 24
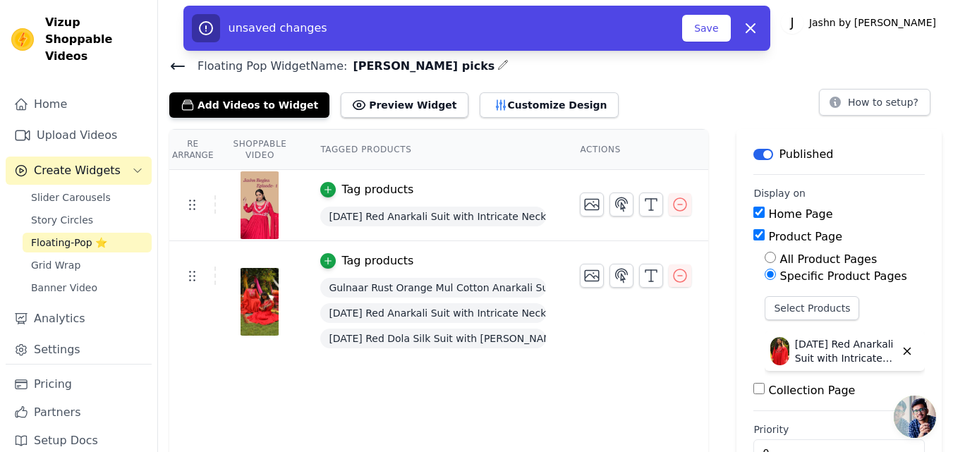
click at [277, 227] on div at bounding box center [260, 205] width 86 height 68
click at [679, 279] on icon "button" at bounding box center [680, 275] width 17 height 17
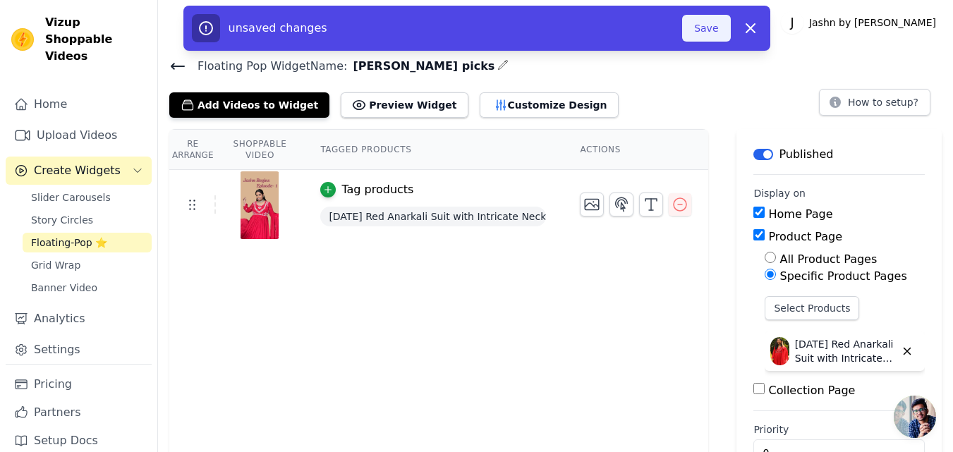
click at [699, 32] on button "Save" at bounding box center [706, 28] width 48 height 27
